Goal: Transaction & Acquisition: Purchase product/service

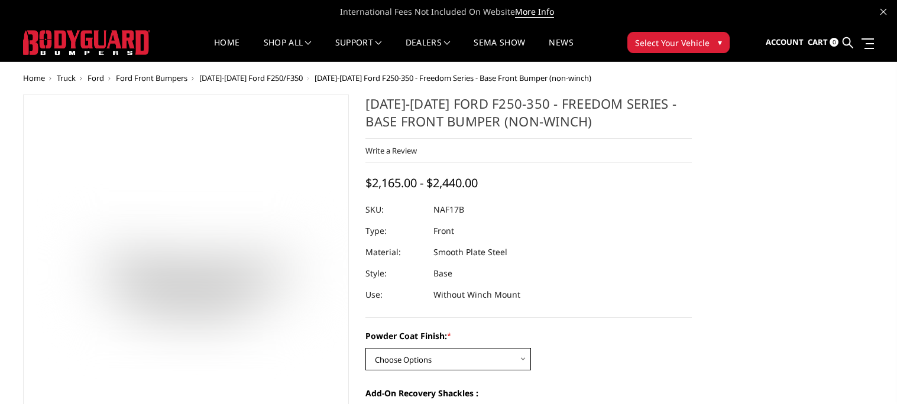
click at [451, 367] on select "Choose Options Bare Metal Texture Black Powder Coat" at bounding box center [448, 359] width 166 height 22
select select "3071"
click at [365, 348] on select "Choose Options Bare Metal Texture Black Powder Coat" at bounding box center [448, 359] width 166 height 22
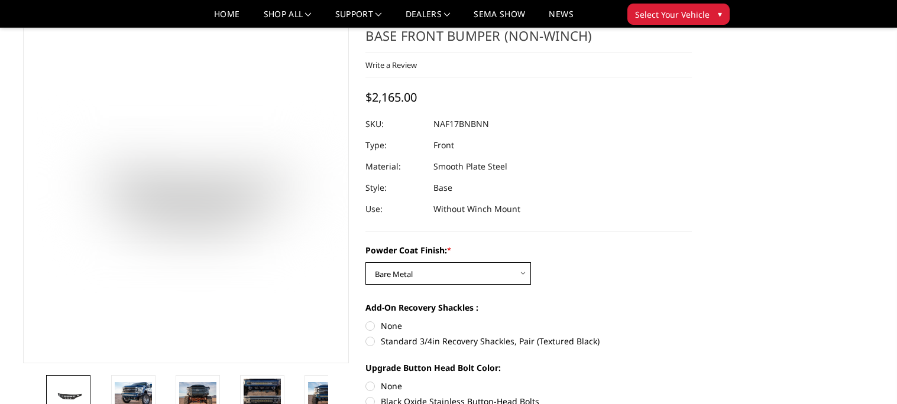
scroll to position [105, 0]
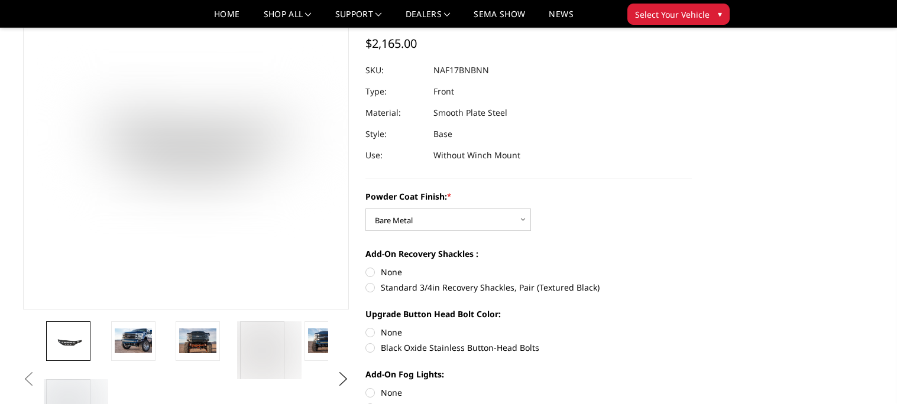
click at [403, 290] on label "Standard 3/4in Recovery Shackles, Pair (Textured Black)" at bounding box center [528, 287] width 326 height 12
click at [692, 267] on input "Standard 3/4in Recovery Shackles, Pair (Textured Black)" at bounding box center [692, 266] width 1 height 1
radio input "true"
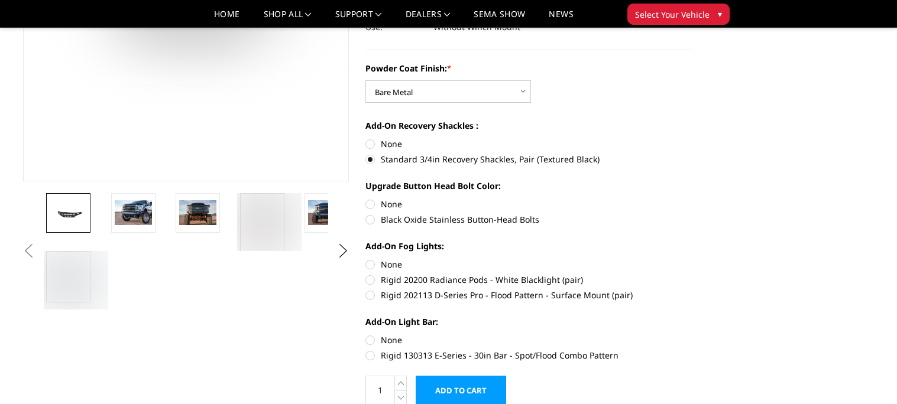
scroll to position [245, 0]
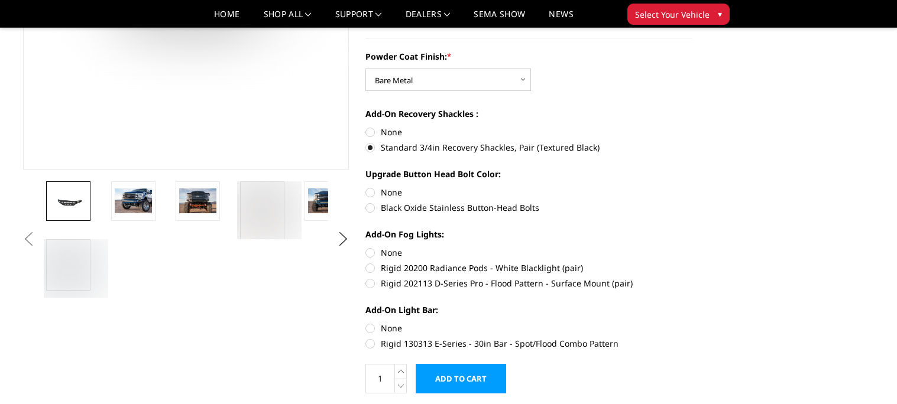
click at [442, 268] on label "Rigid 20200 Radiance Pods - White Blacklight (pair)" at bounding box center [528, 268] width 326 height 12
click at [692, 247] on input "Rigid 20200 Radiance Pods - White Blacklight (pair)" at bounding box center [692, 247] width 1 height 1
radio input "true"
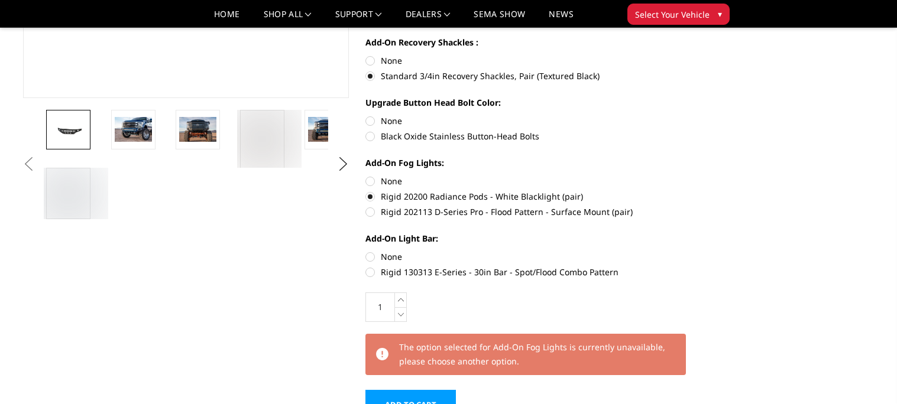
scroll to position [372, 0]
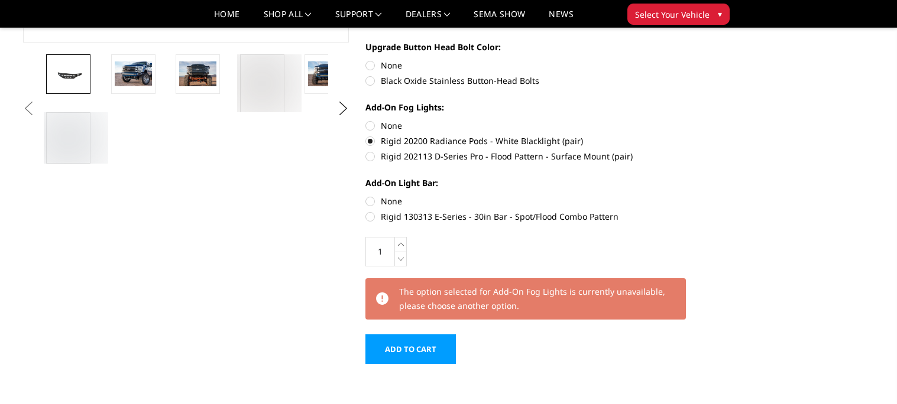
click at [374, 214] on label "Rigid 130313 E-Series - 30in Bar - Spot/Flood Combo Pattern" at bounding box center [528, 216] width 326 height 12
click at [692, 196] on input "Rigid 130313 E-Series - 30in Bar - Spot/Flood Combo Pattern" at bounding box center [692, 195] width 1 height 1
radio input "true"
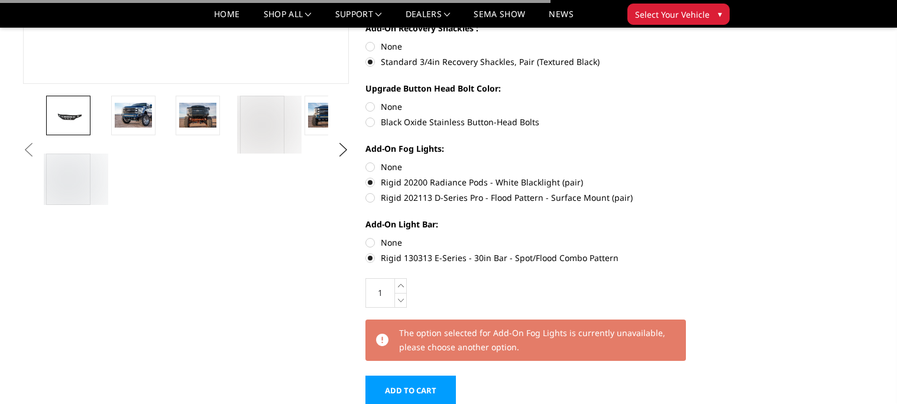
scroll to position [316, 0]
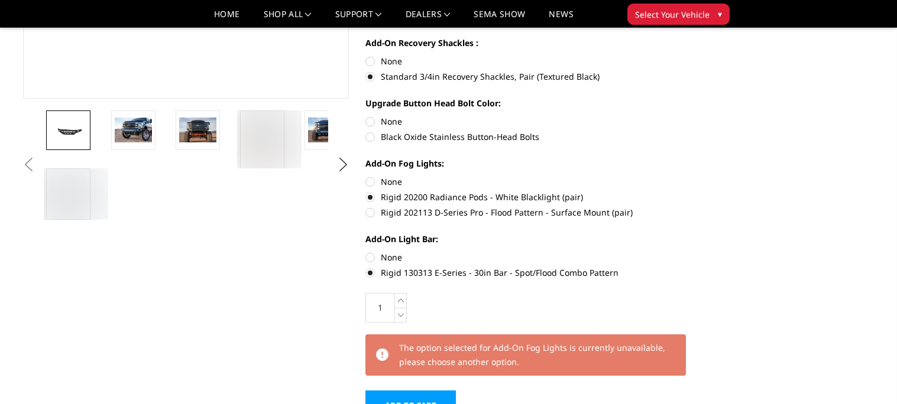
click at [584, 212] on label "Rigid 202113 D-Series Pro - Flood Pattern - Surface Mount (pair)" at bounding box center [528, 212] width 326 height 12
click at [692, 192] on input "Rigid 202113 D-Series Pro - Flood Pattern - Surface Mount (pair)" at bounding box center [692, 191] width 1 height 1
radio input "true"
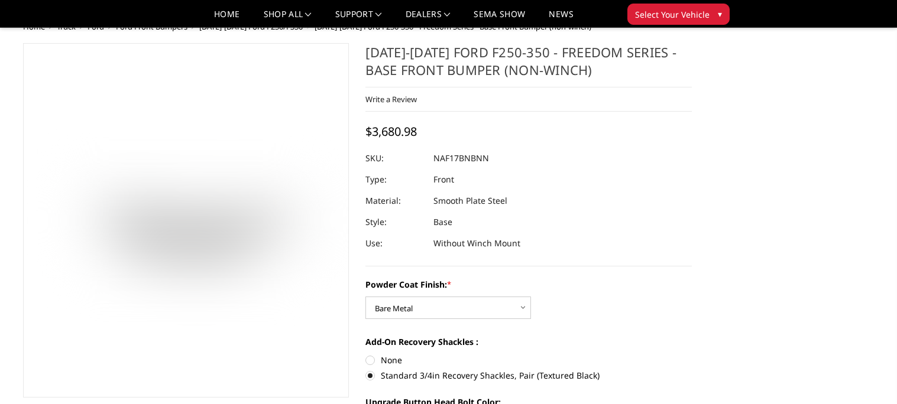
scroll to position [157, 0]
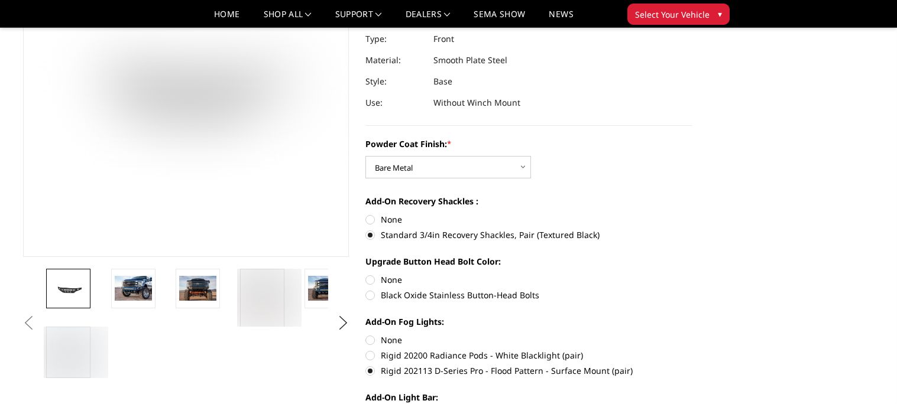
click at [396, 278] on label "None" at bounding box center [528, 280] width 326 height 12
click at [366, 274] on input "None" at bounding box center [365, 274] width 1 height 1
radio input "true"
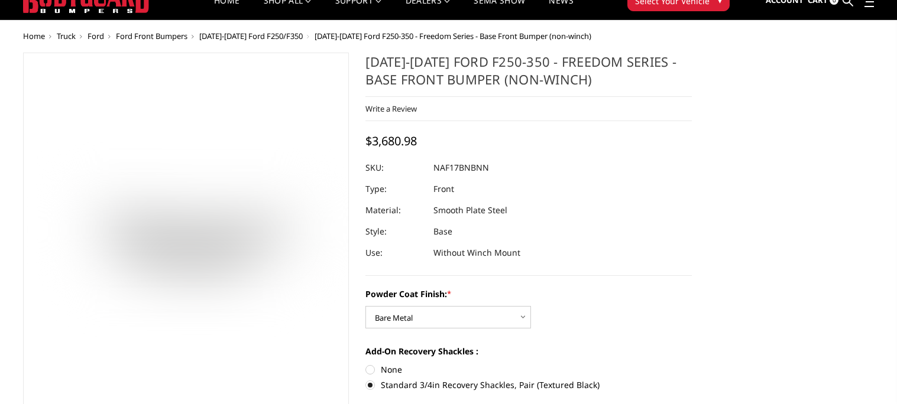
scroll to position [0, 0]
